Goal: Transaction & Acquisition: Purchase product/service

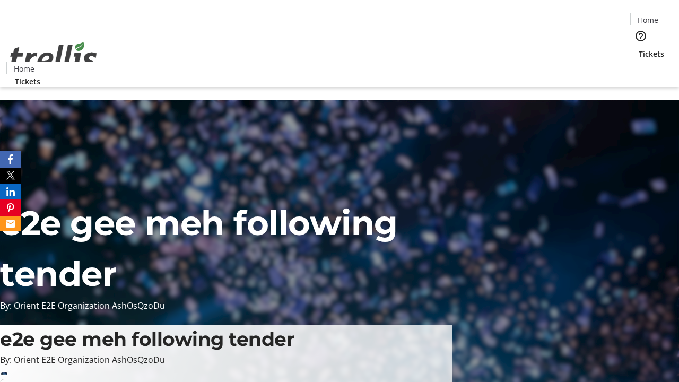
click at [639, 48] on span "Tickets" at bounding box center [651, 53] width 25 height 11
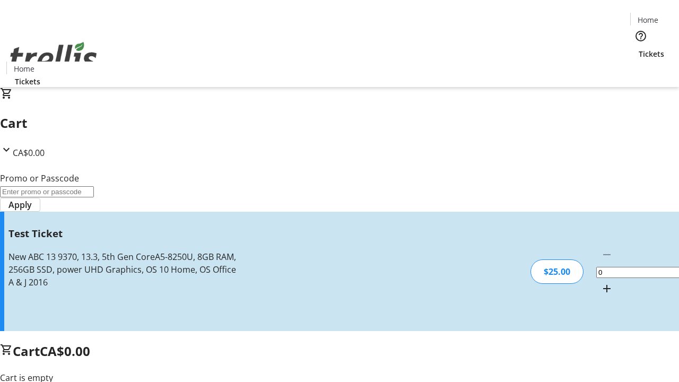
click at [600, 282] on mat-icon "Increment by one" at bounding box center [606, 288] width 13 height 13
type input "1"
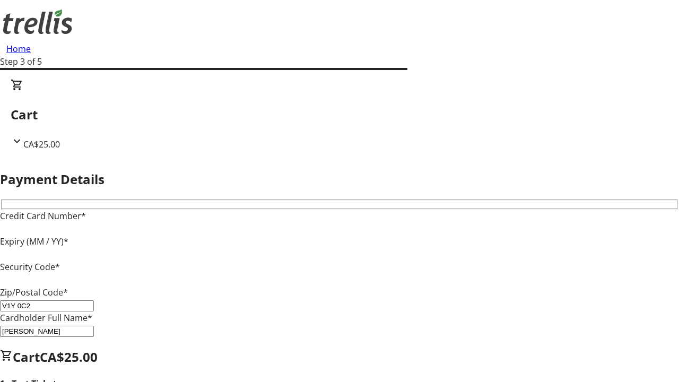
type input "V1Y 0C2"
